Goal: Find specific page/section: Find specific page/section

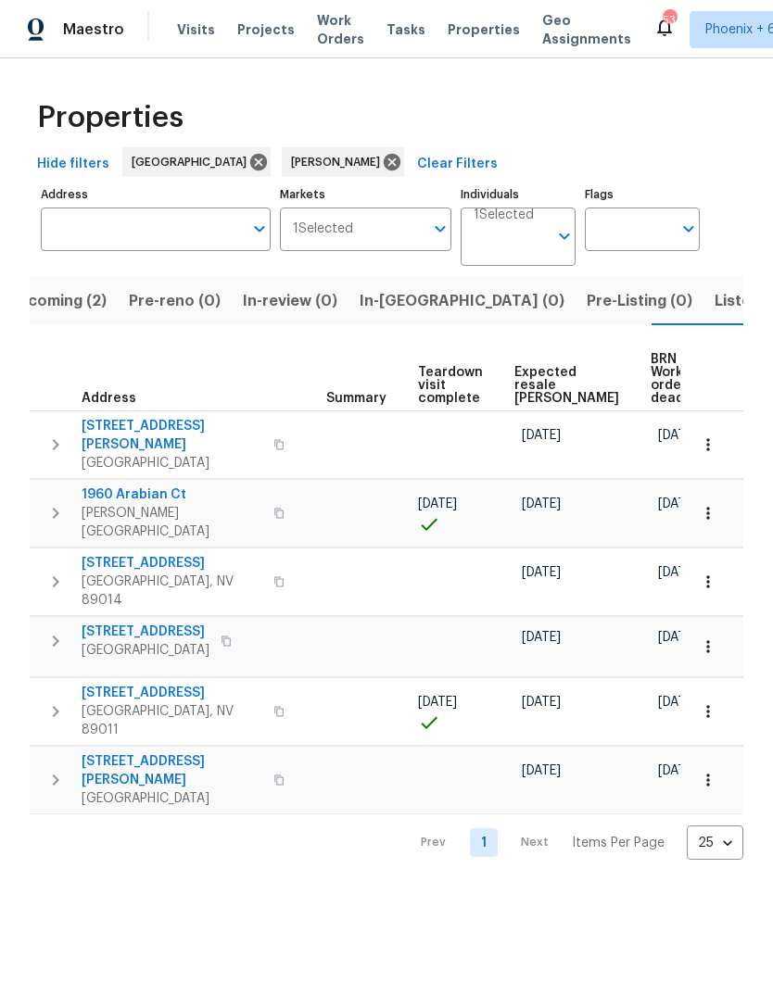
scroll to position [0, 312]
click at [401, 313] on span "In-reno (0)" at bounding box center [462, 301] width 205 height 26
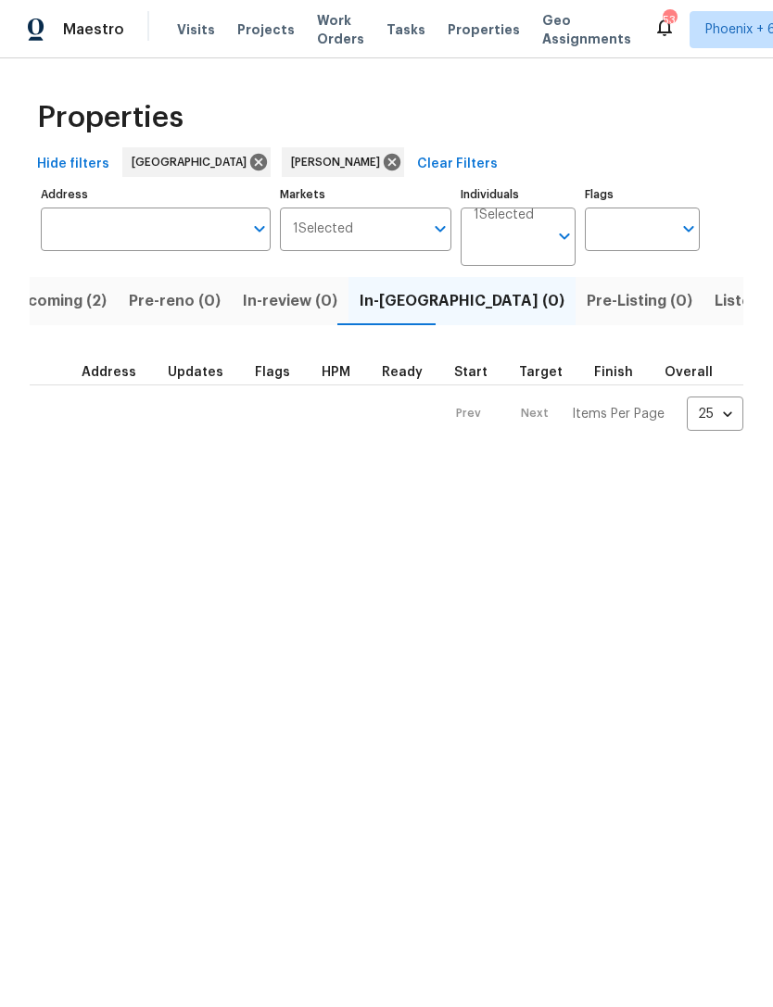
click at [70, 313] on span "Upcoming (2)" at bounding box center [56, 301] width 99 height 26
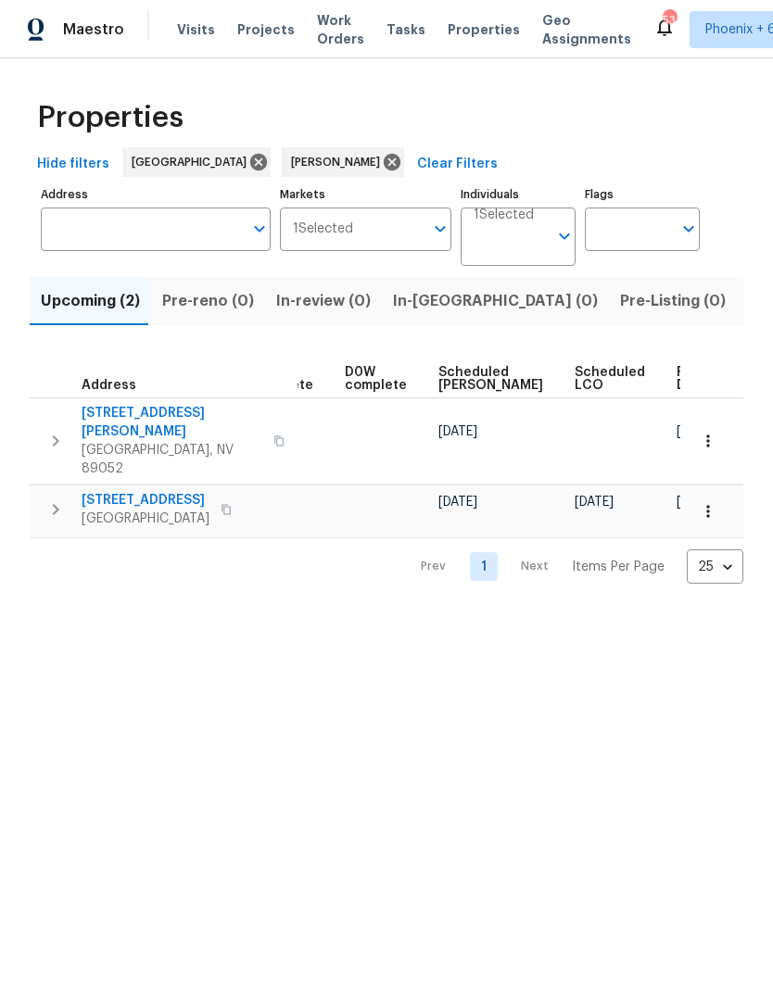
scroll to position [0, 464]
click at [382, 160] on icon at bounding box center [392, 162] width 20 height 20
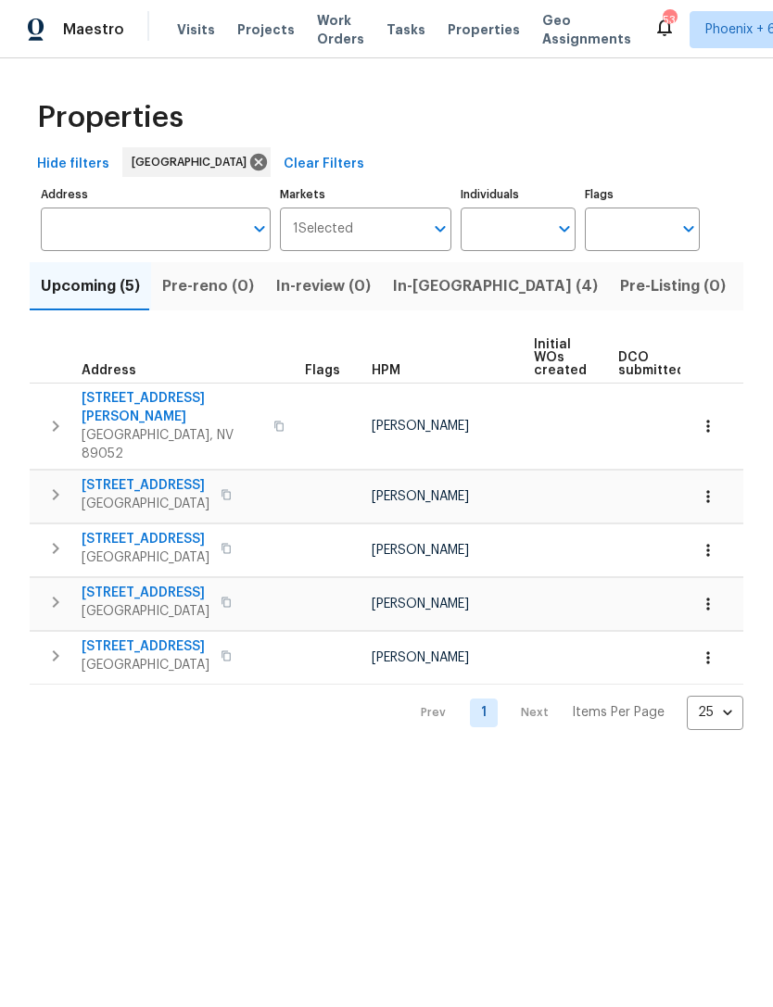
click at [491, 232] on input "Individuals" at bounding box center [504, 230] width 87 height 44
type input "julian"
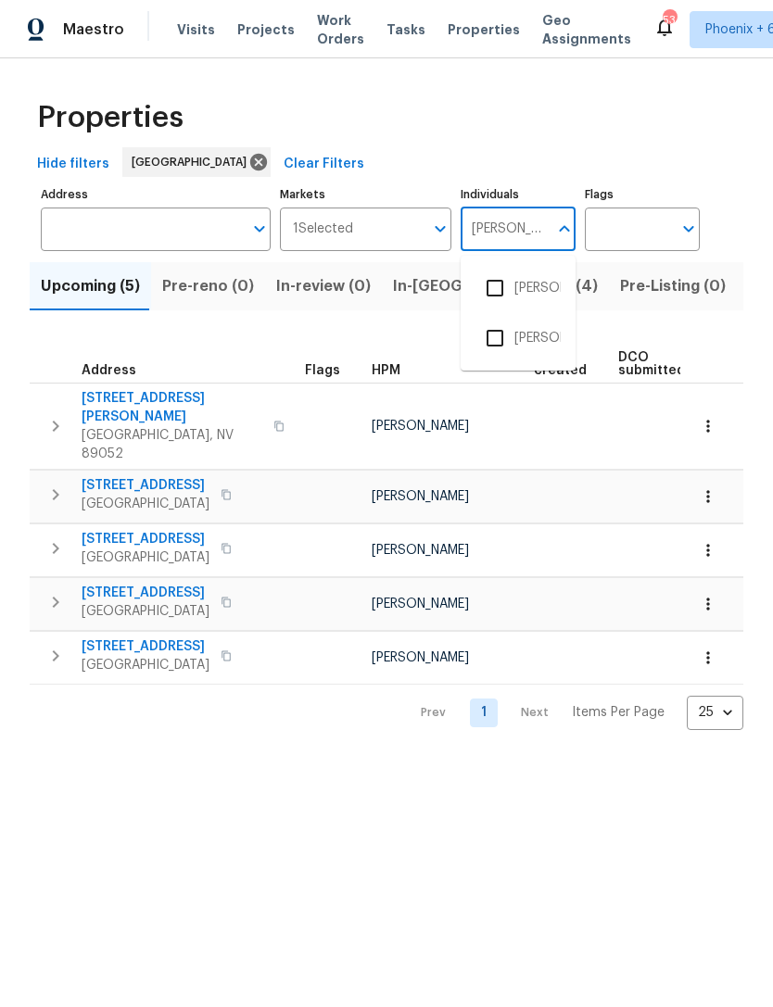
click at [499, 306] on input "checkbox" at bounding box center [494, 288] width 39 height 39
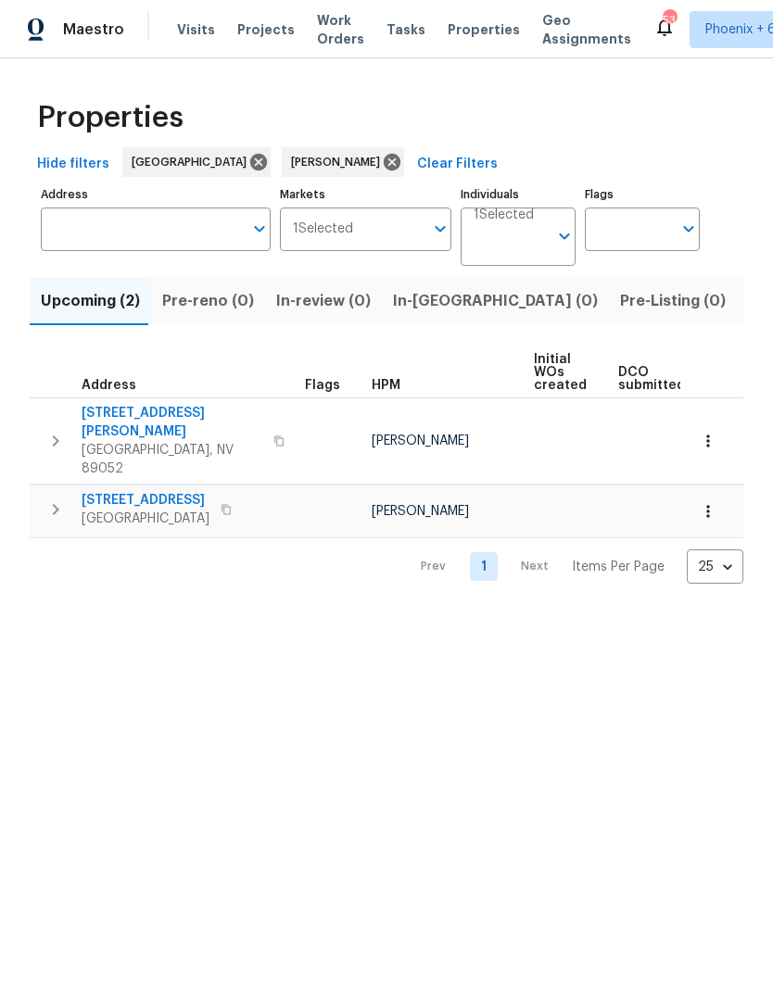
click at [443, 303] on span "In-reno (0)" at bounding box center [495, 301] width 205 height 26
